Goal: Transaction & Acquisition: Purchase product/service

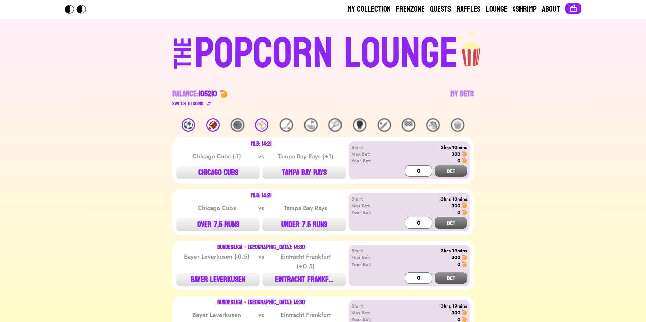
click at [191, 130] on div "⚽️" at bounding box center [188, 124] width 13 height 13
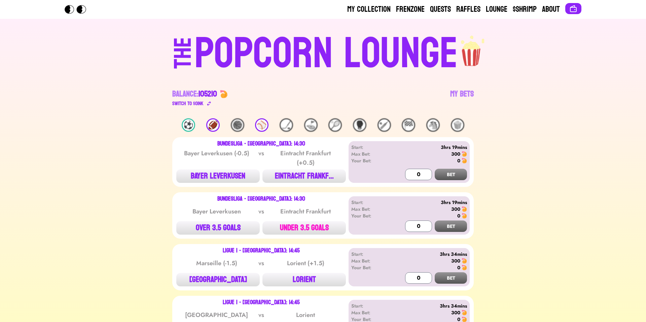
click at [322, 233] on button "UNDER 3.5 GOALS" at bounding box center [303, 227] width 83 height 13
click at [415, 227] on input "0" at bounding box center [418, 226] width 27 height 11
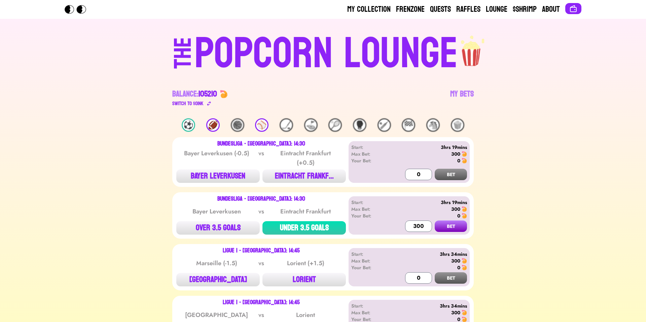
click at [448, 225] on button "BET" at bounding box center [451, 226] width 32 height 11
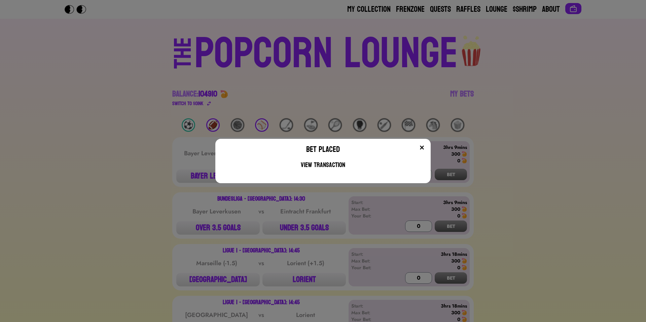
click at [420, 147] on img at bounding box center [421, 147] width 5 height 5
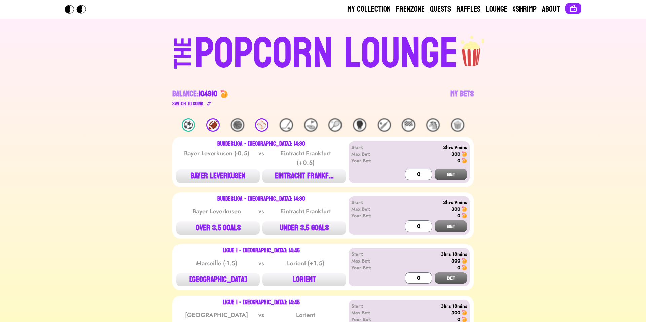
click at [191, 102] on div "Switch to $ OINK" at bounding box center [187, 104] width 31 height 8
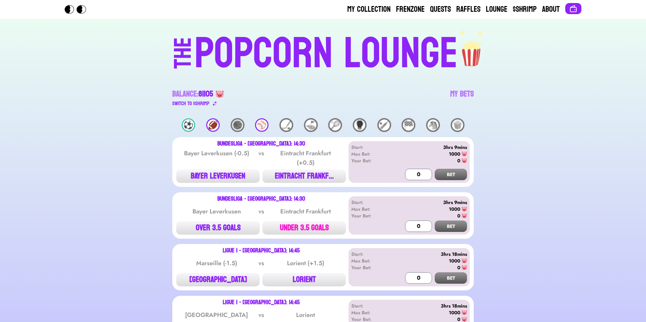
drag, startPoint x: 287, startPoint y: 226, endPoint x: 325, endPoint y: 221, distance: 38.7
click at [287, 226] on button "UNDER 3.5 GOALS" at bounding box center [303, 227] width 83 height 13
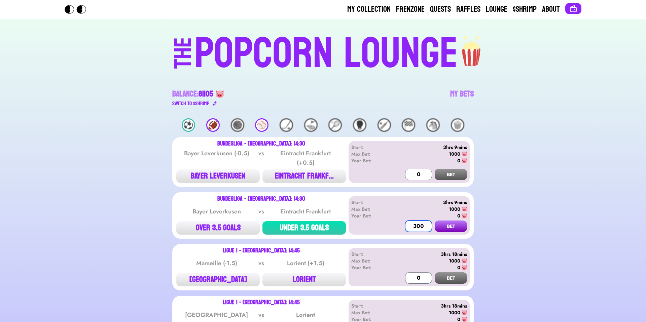
click at [410, 226] on input "300" at bounding box center [418, 226] width 27 height 11
click at [414, 224] on input "300" at bounding box center [418, 226] width 27 height 11
click at [416, 224] on input "300" at bounding box center [418, 226] width 27 height 11
click at [448, 227] on button "BET" at bounding box center [451, 226] width 32 height 11
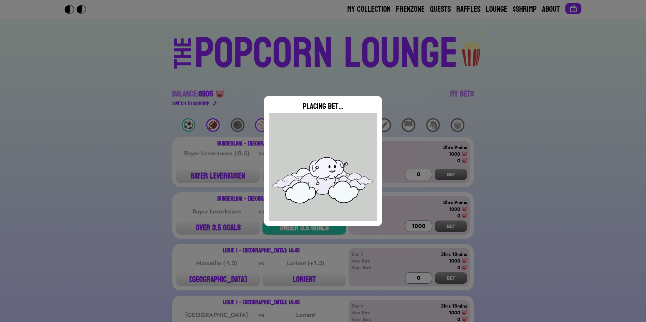
type input "0"
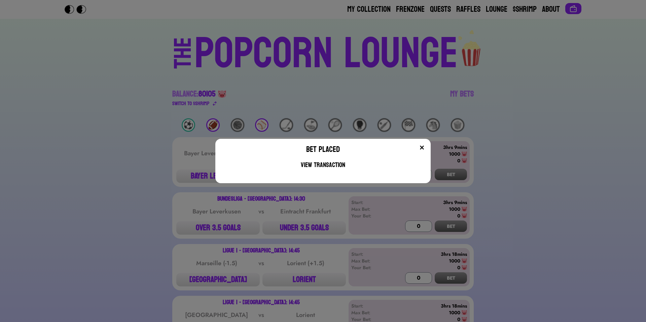
click at [421, 146] on img at bounding box center [421, 147] width 5 height 5
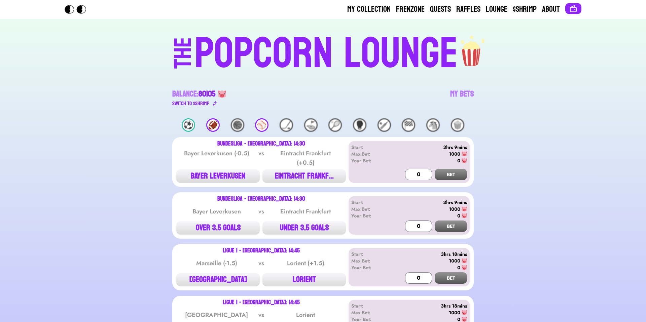
click at [177, 110] on div "THE POPCORN LOUNGE Balance: 80105 Switch to $ SHRIMP My Bets" at bounding box center [323, 69] width 431 height 100
click at [183, 104] on div "Switch to $ SHRIMP" at bounding box center [190, 104] width 37 height 8
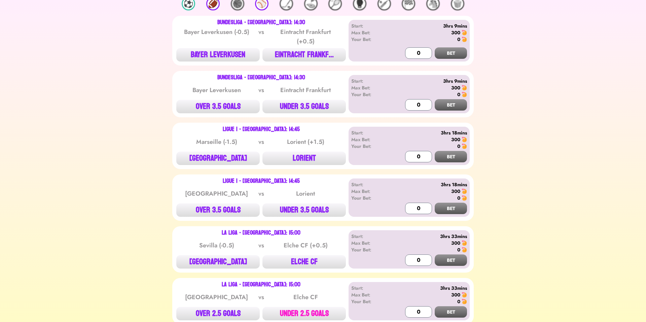
scroll to position [153, 0]
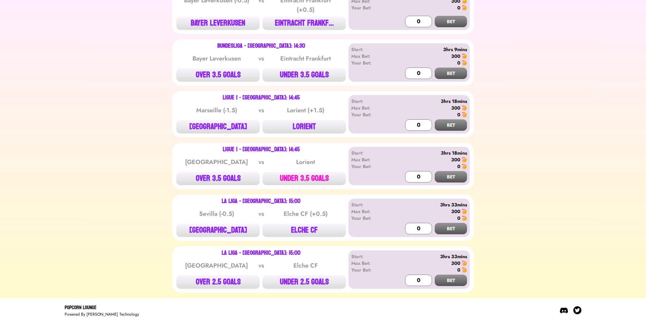
drag, startPoint x: 280, startPoint y: 176, endPoint x: 337, endPoint y: 172, distance: 57.3
click at [280, 175] on button "UNDER 3.5 GOALS" at bounding box center [303, 178] width 83 height 13
click at [412, 176] on input "0" at bounding box center [418, 176] width 27 height 11
click at [459, 174] on button "BET" at bounding box center [451, 176] width 32 height 11
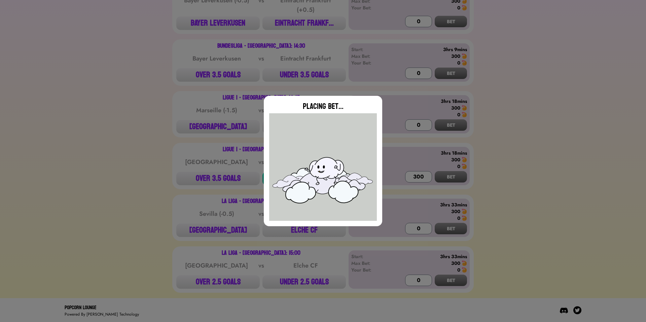
type input "0"
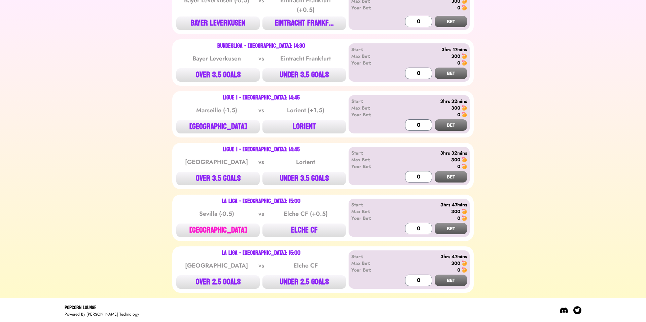
click at [205, 231] on button "[GEOGRAPHIC_DATA]" at bounding box center [217, 230] width 83 height 13
click at [413, 224] on input "0" at bounding box center [418, 228] width 27 height 11
click at [457, 223] on button "BET" at bounding box center [451, 228] width 32 height 11
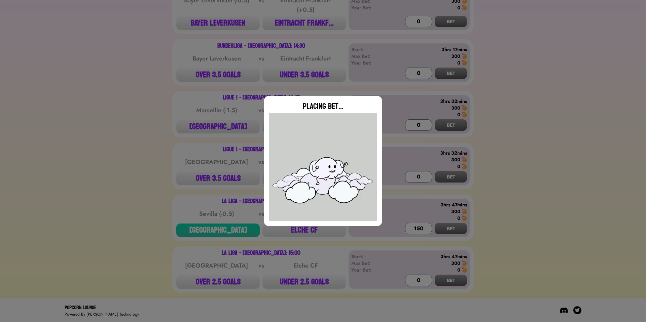
type input "0"
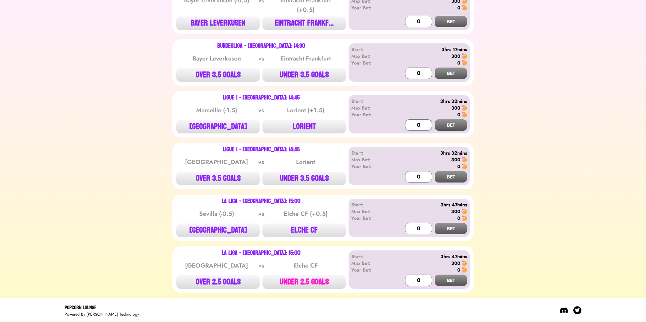
click at [296, 282] on button "UNDER 2.5 GOALS" at bounding box center [303, 281] width 83 height 13
click at [414, 275] on input "0" at bounding box center [418, 280] width 27 height 11
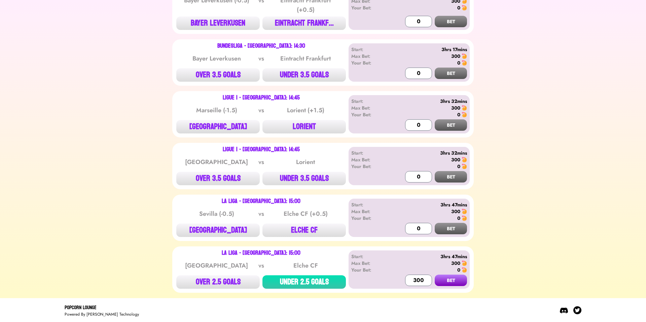
click at [447, 278] on button "BET" at bounding box center [451, 280] width 32 height 11
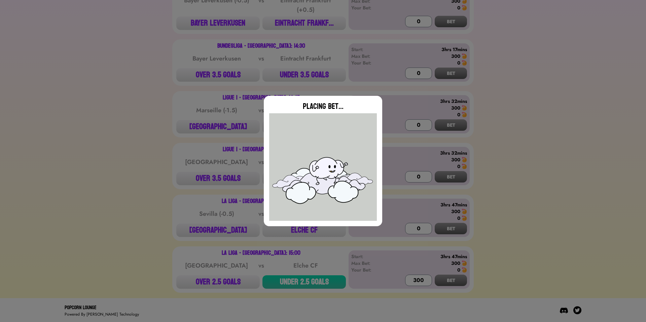
type input "0"
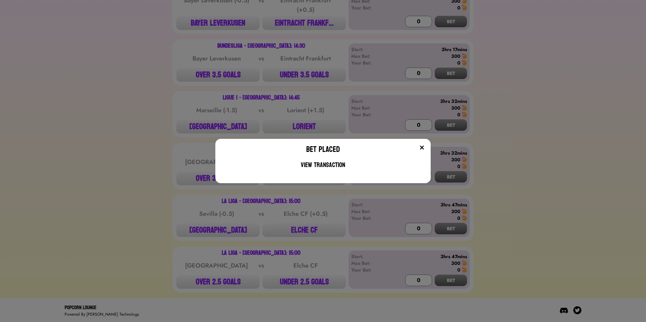
click at [420, 144] on button at bounding box center [421, 147] width 7 height 7
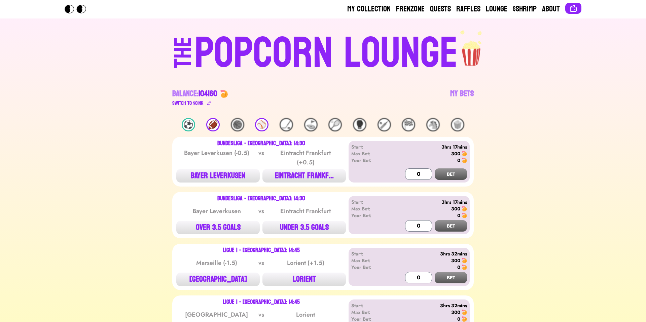
scroll to position [0, 0]
click at [466, 86] on div "Balance: 104160 Switch to $ OINK My Bets" at bounding box center [322, 91] width 301 height 32
click at [466, 91] on link "My Bets" at bounding box center [462, 98] width 24 height 19
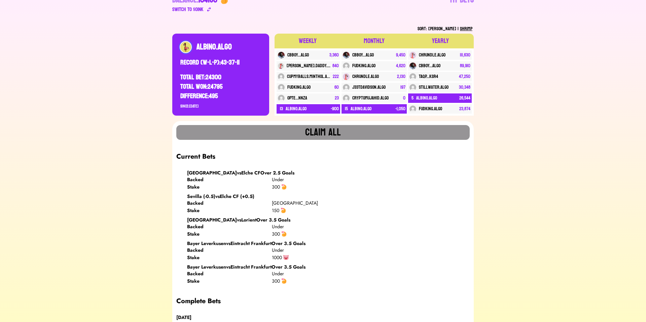
scroll to position [88, 0]
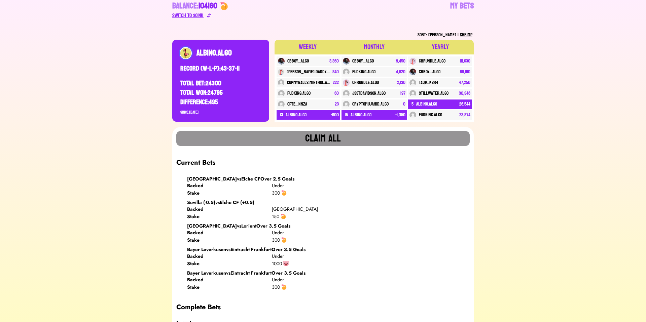
click at [196, 18] on div "Switch to $ OINK" at bounding box center [187, 15] width 31 height 8
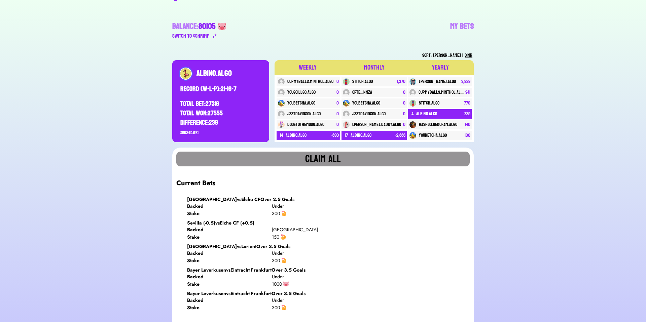
scroll to position [56, 0]
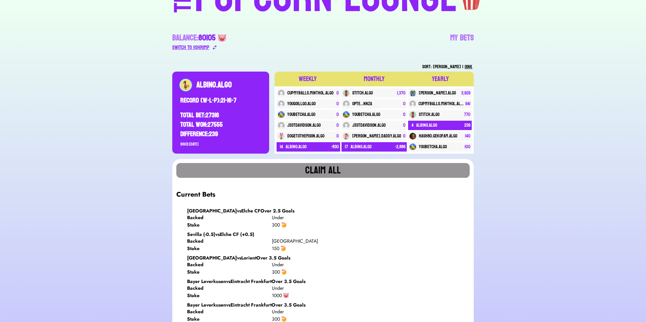
click at [193, 48] on div "Switch to $ SHRIMP" at bounding box center [190, 47] width 37 height 8
